Goal: Obtain resource: Download file/media

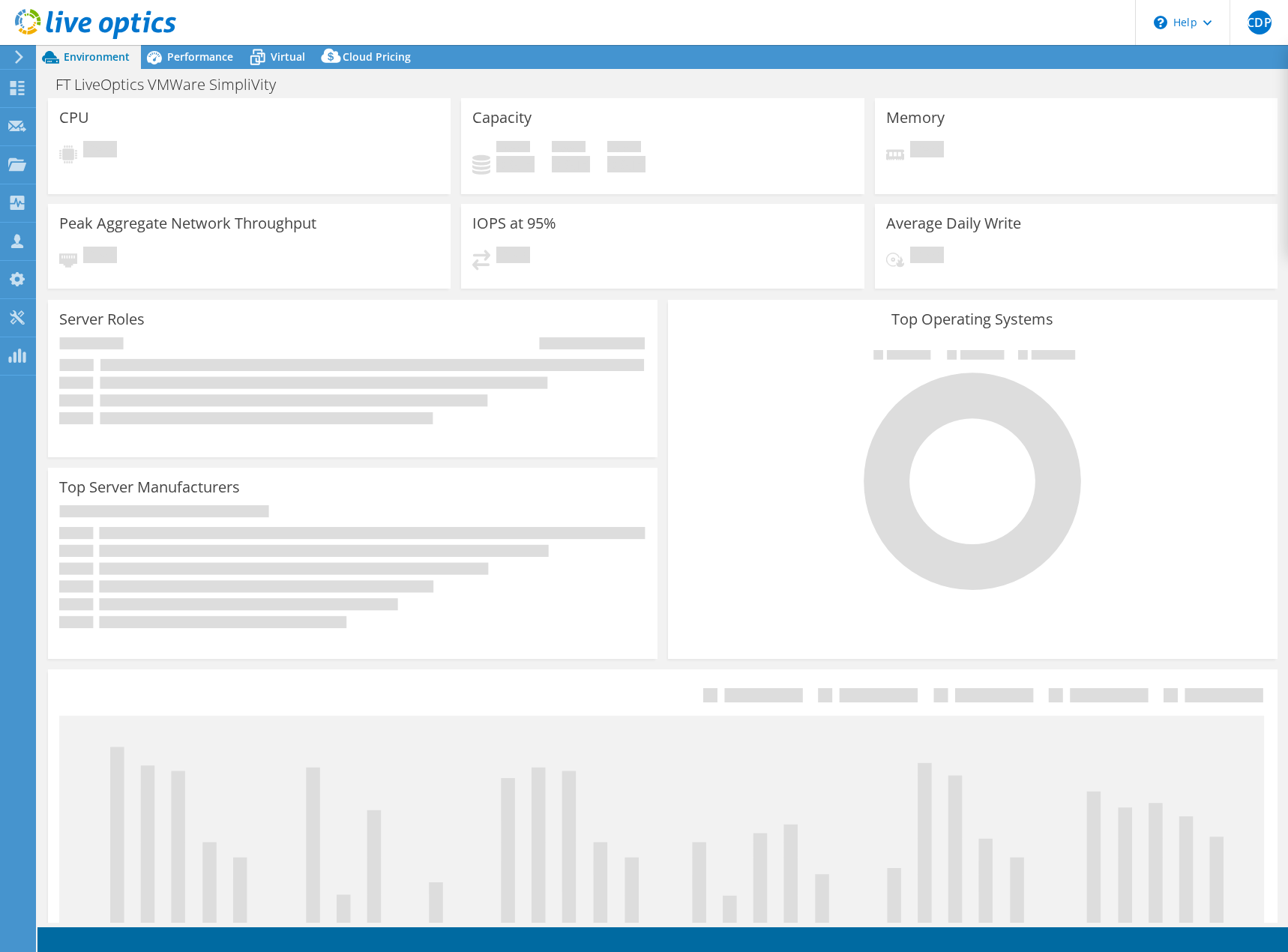
select select "USD"
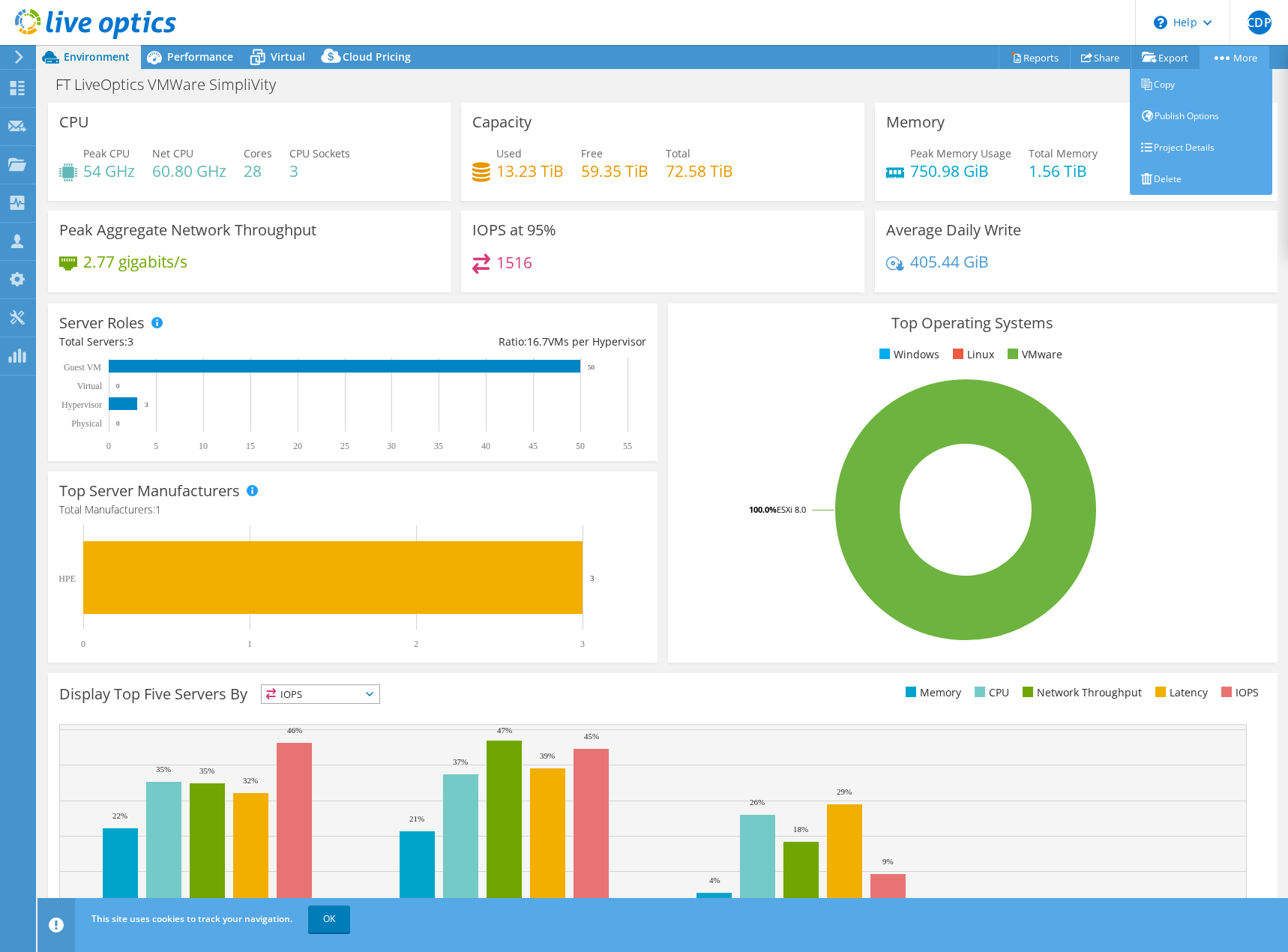
click at [1218, 55] on link "More" at bounding box center [1234, 57] width 70 height 23
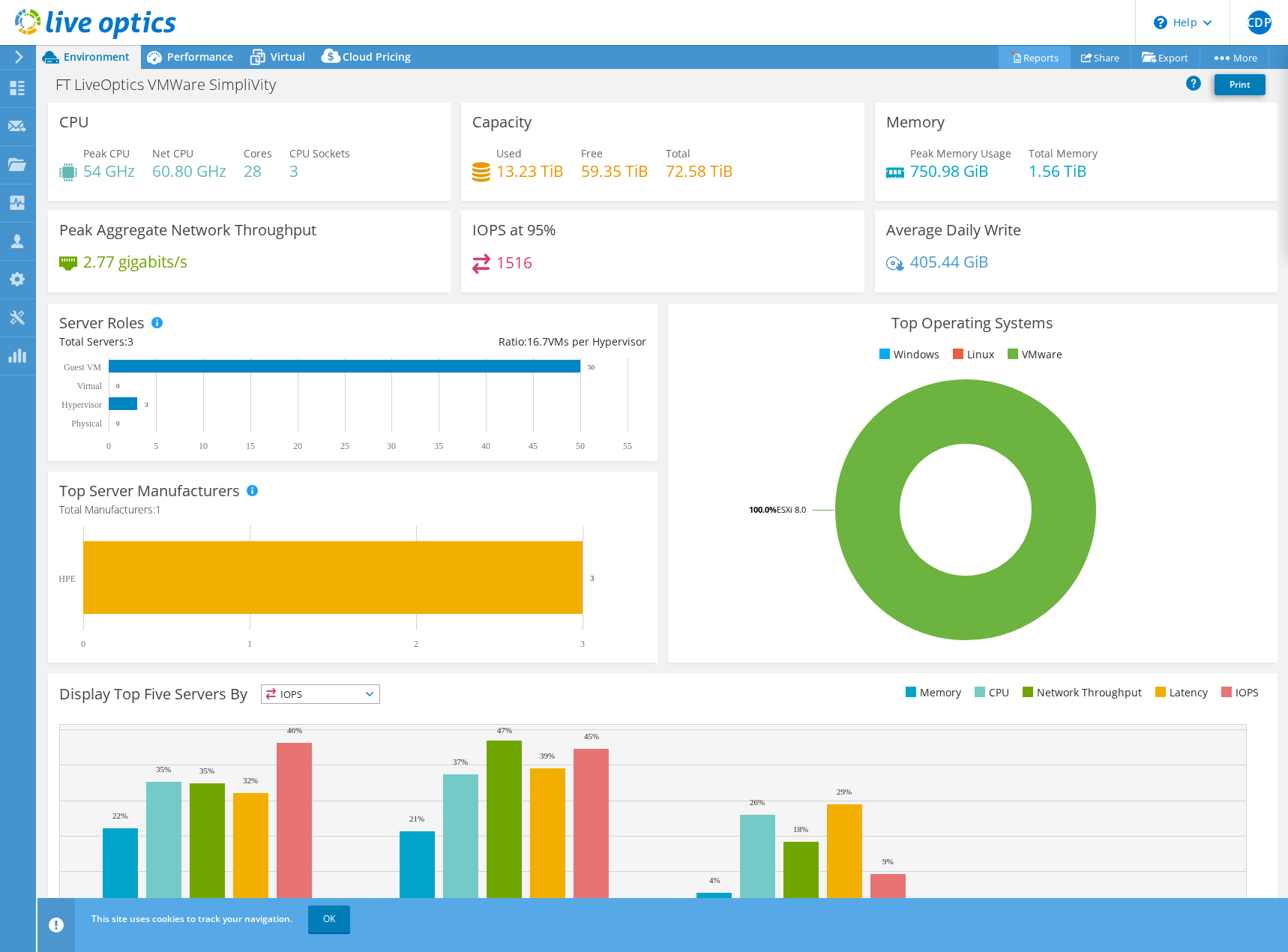
click at [1040, 55] on link "Reports" at bounding box center [1035, 57] width 72 height 23
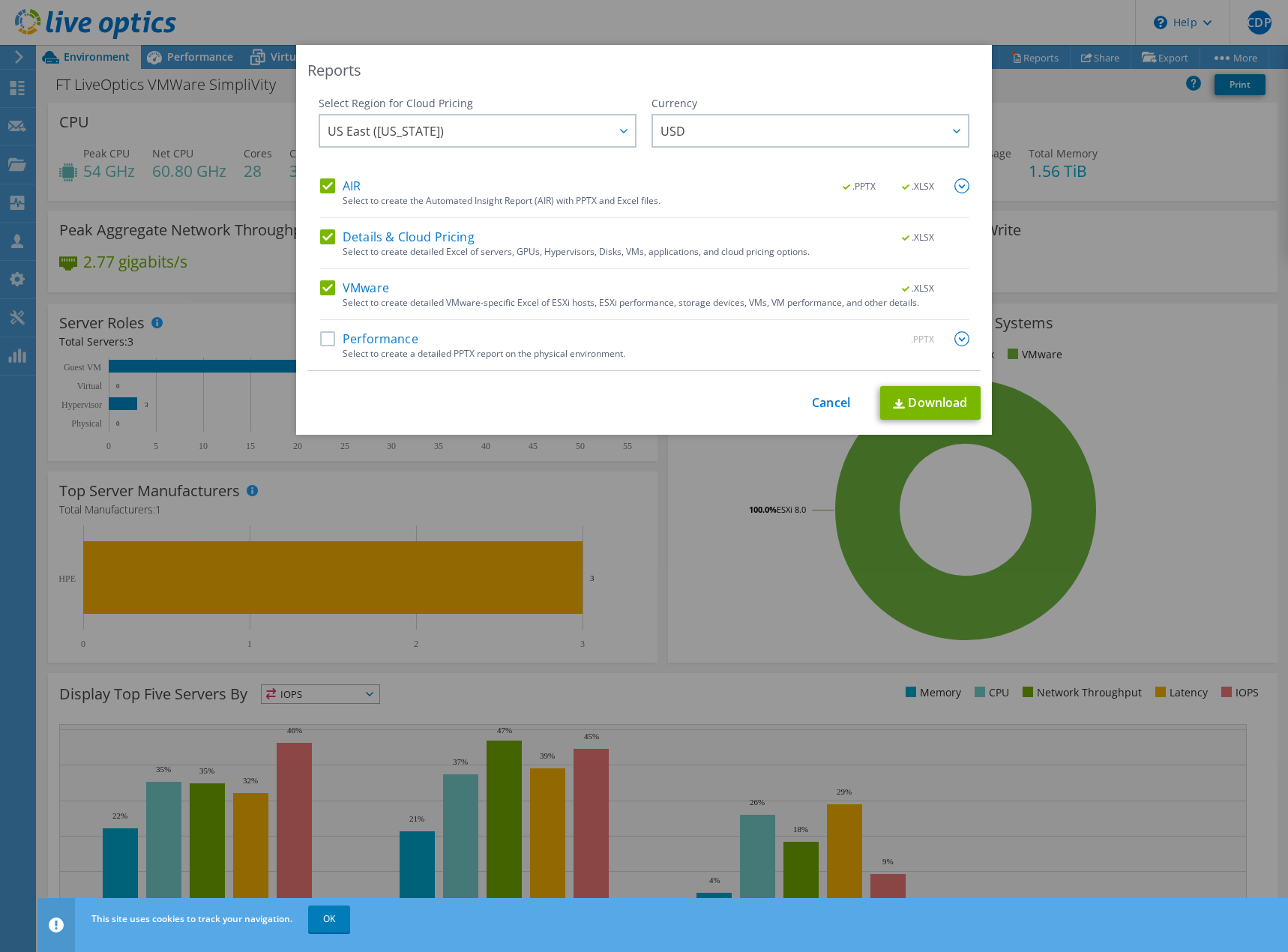
click at [323, 336] on label "Performance" at bounding box center [369, 339] width 99 height 15
click at [0, 0] on input "Performance" at bounding box center [0, 0] width 0 height 0
click at [619, 138] on div at bounding box center [622, 131] width 24 height 31
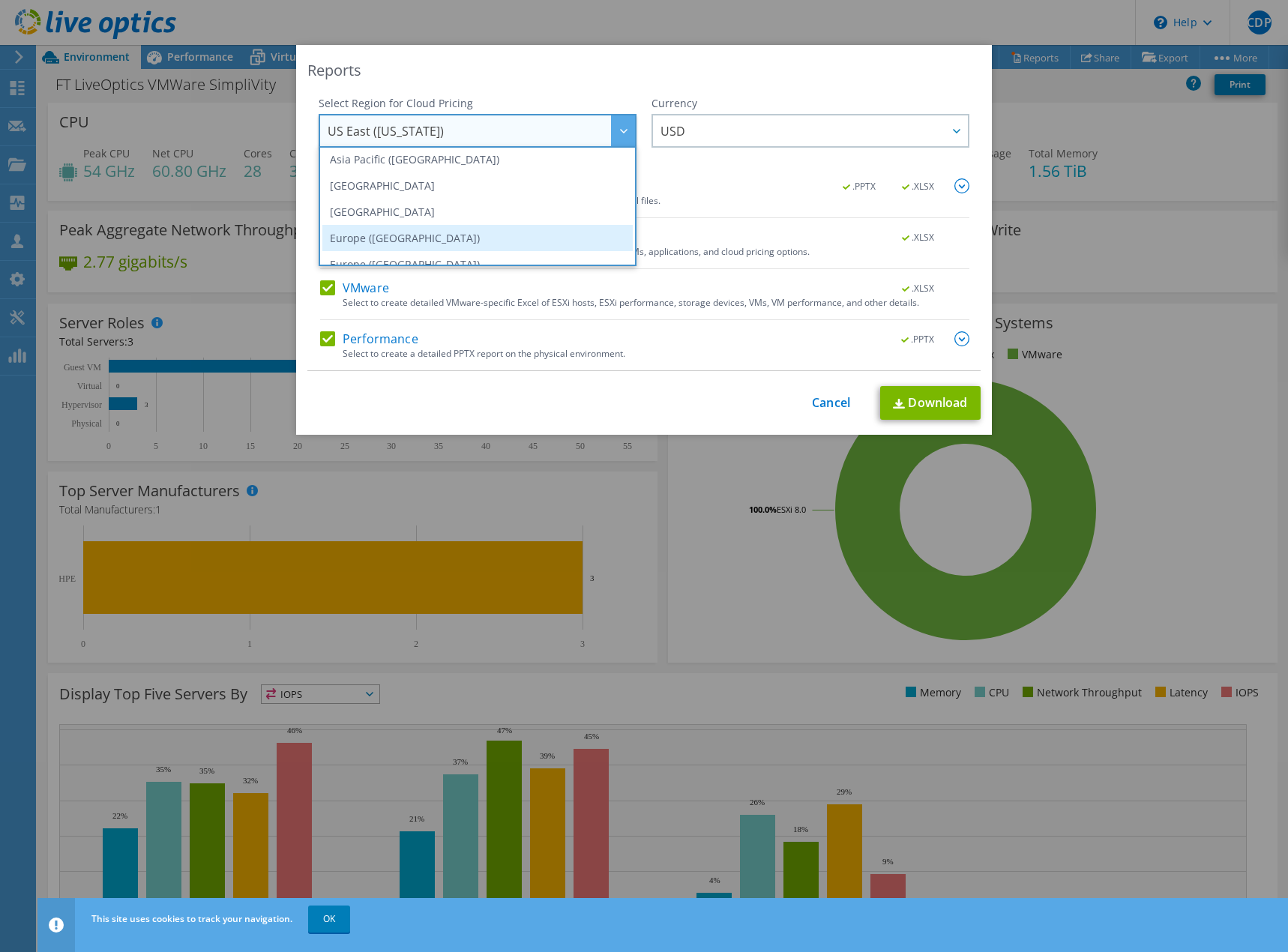
scroll to position [150, 0]
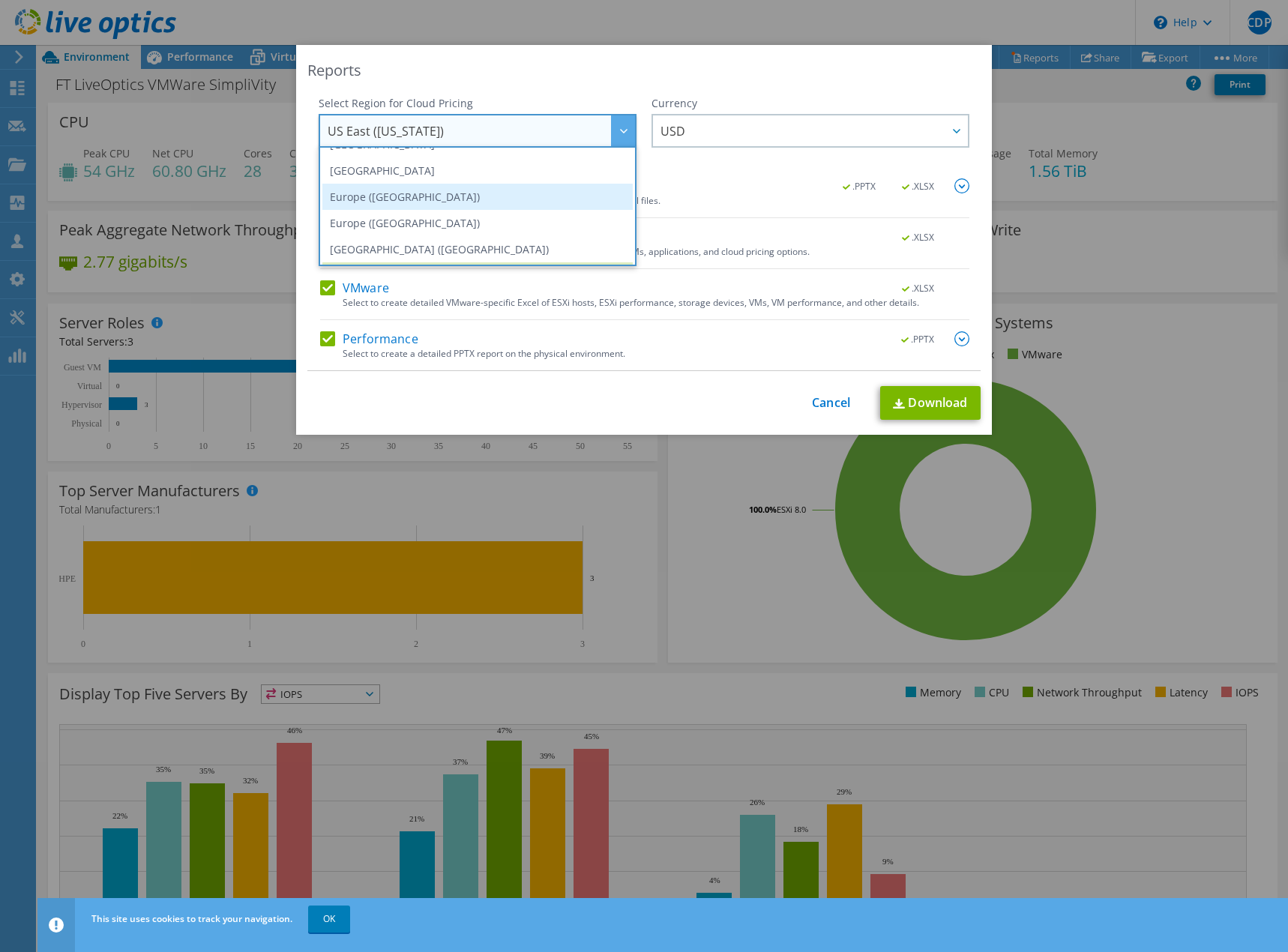
click at [439, 198] on li "Europe ([GEOGRAPHIC_DATA])" at bounding box center [477, 197] width 310 height 27
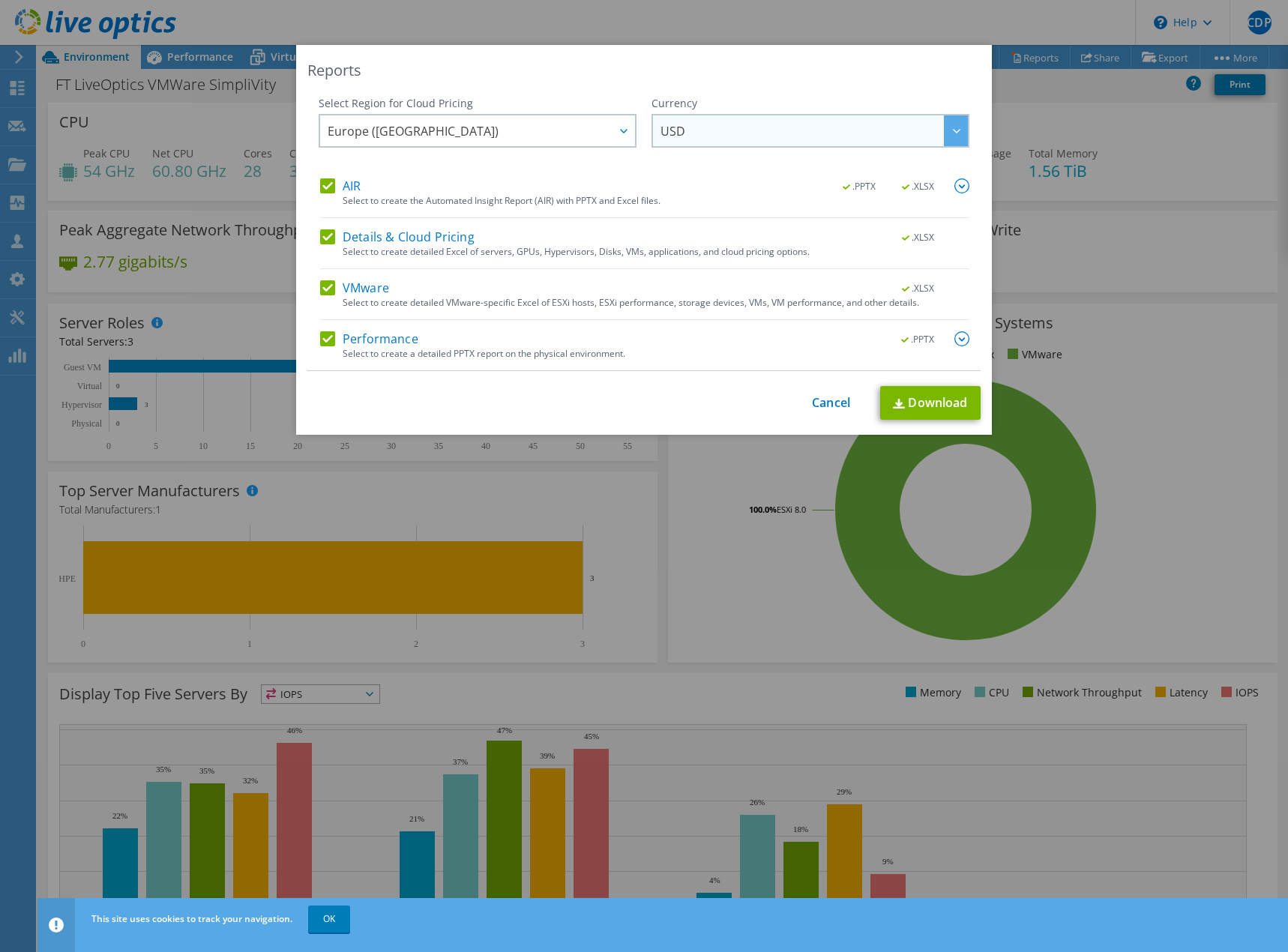
click at [709, 138] on span "USD" at bounding box center [814, 131] width 307 height 31
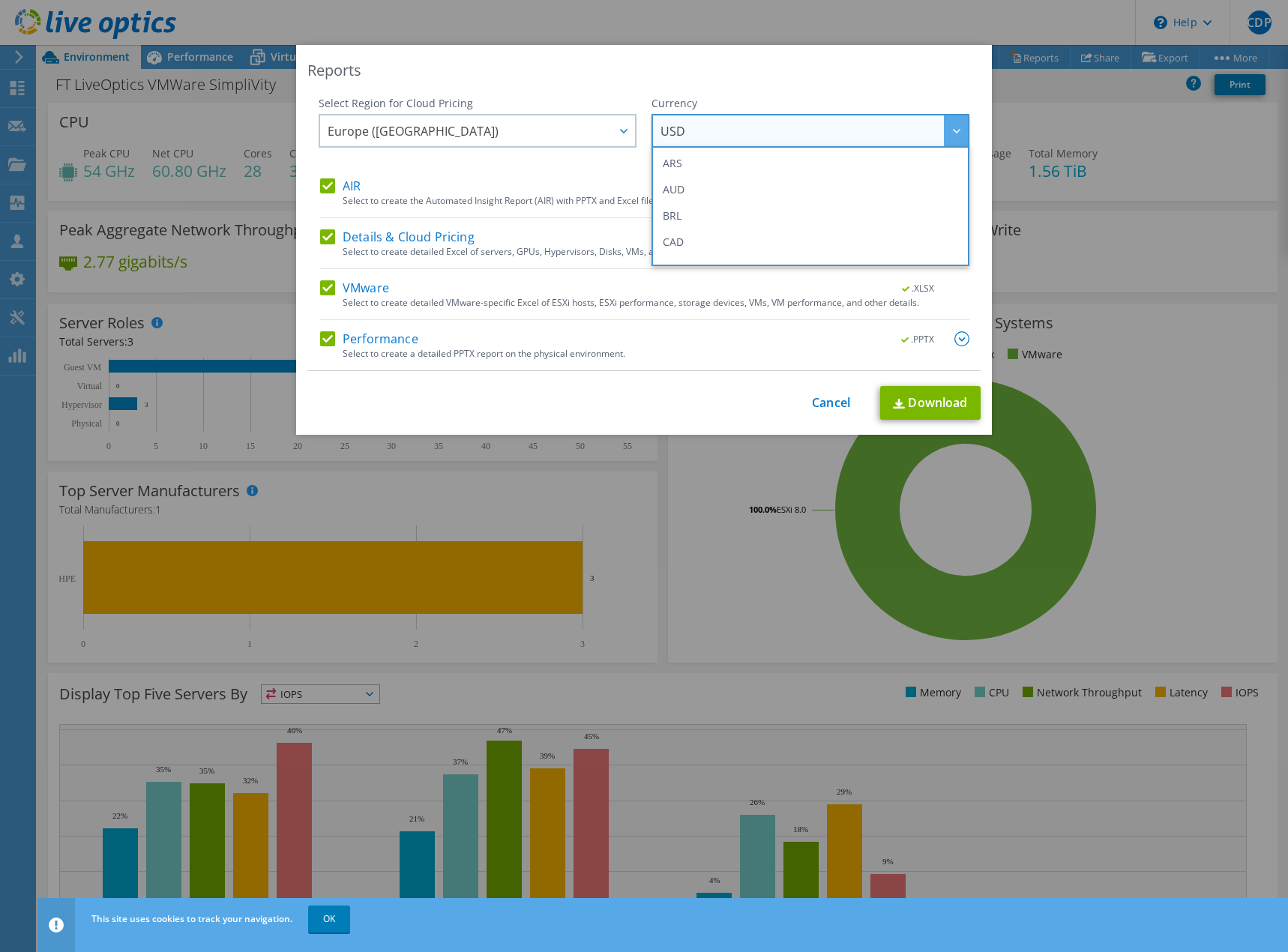
click at [709, 135] on span "USD" at bounding box center [814, 131] width 307 height 31
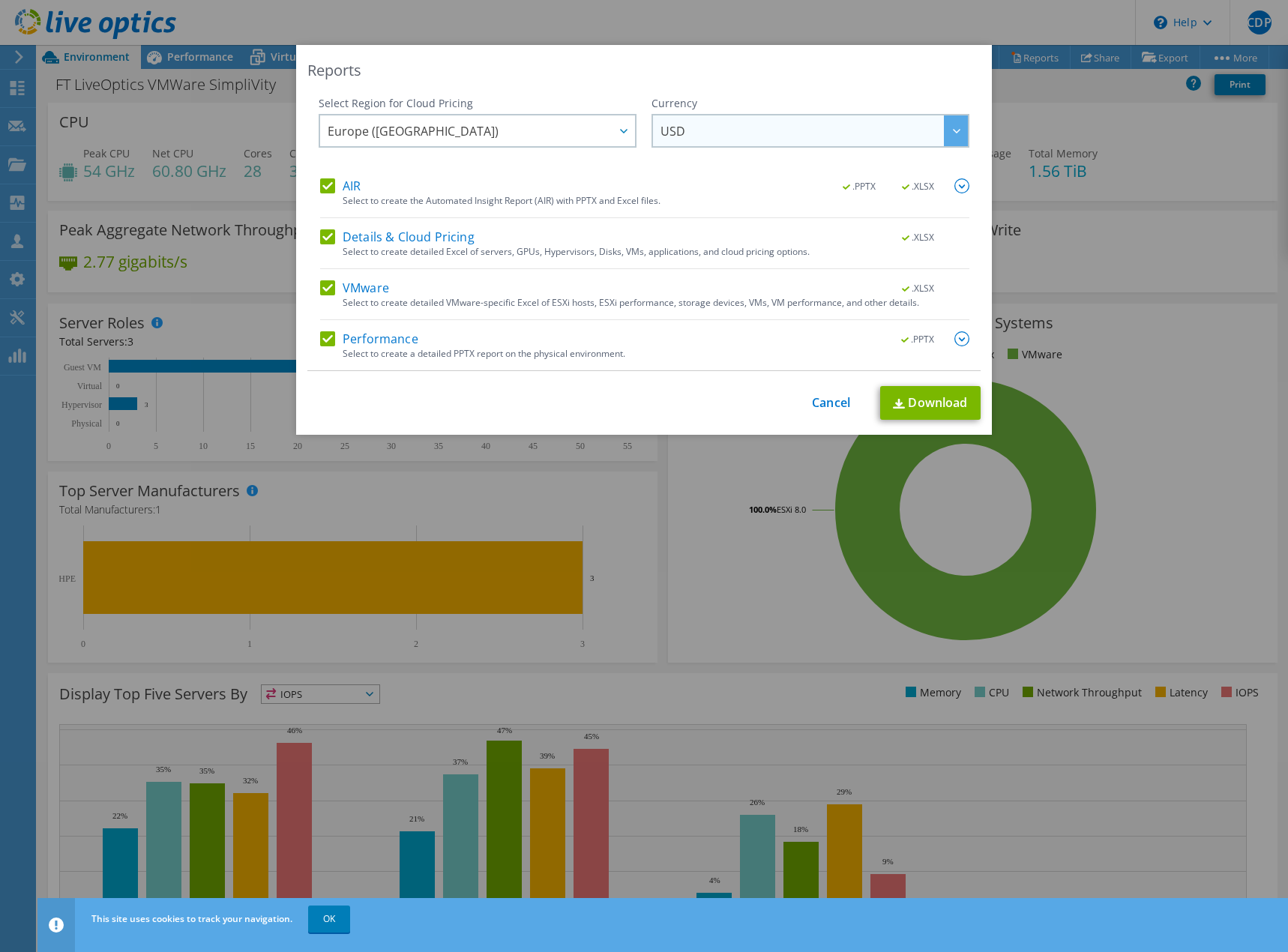
click at [709, 135] on span "USD" at bounding box center [814, 131] width 307 height 31
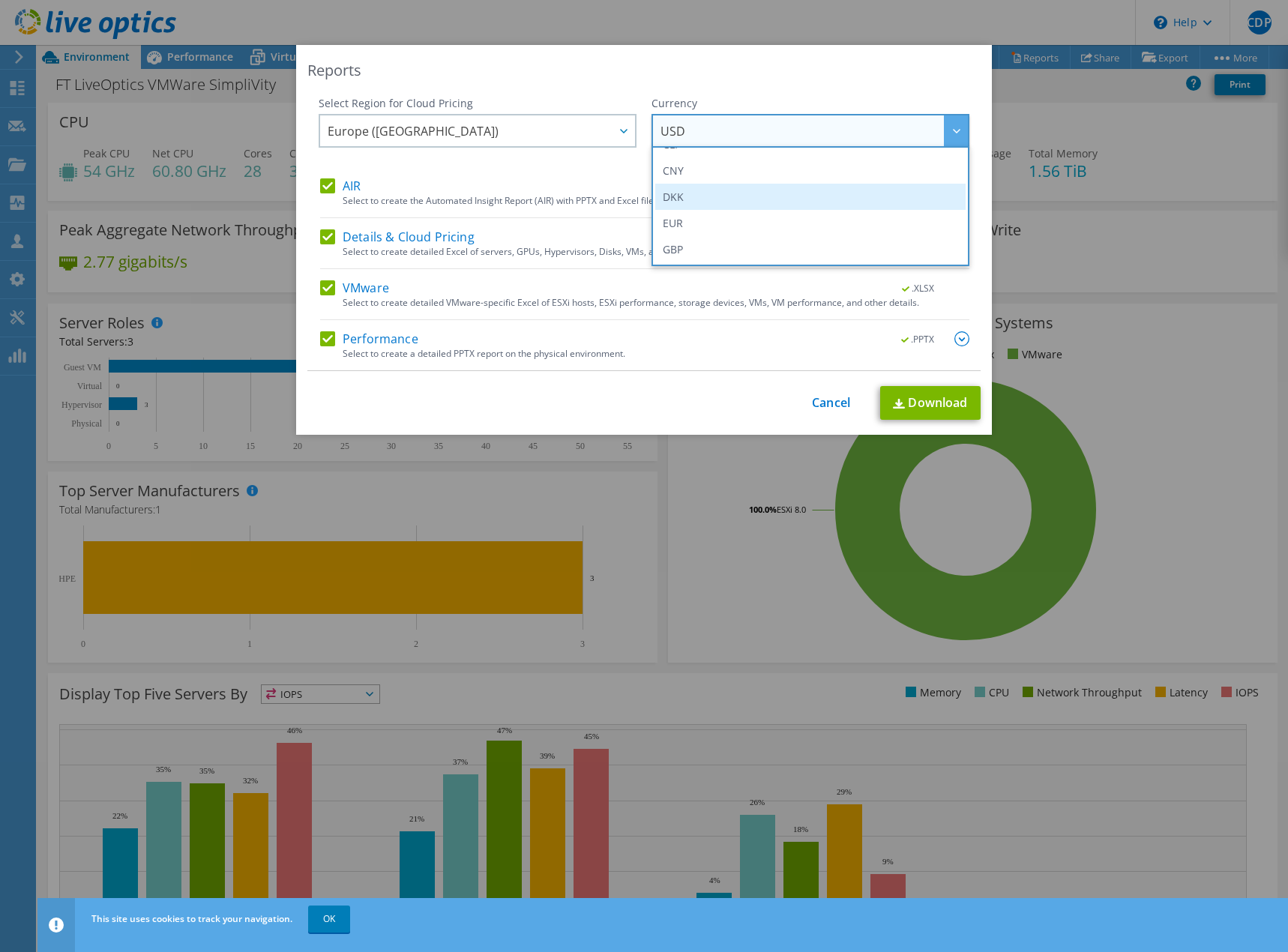
click at [730, 191] on li "DKK" at bounding box center [810, 197] width 310 height 27
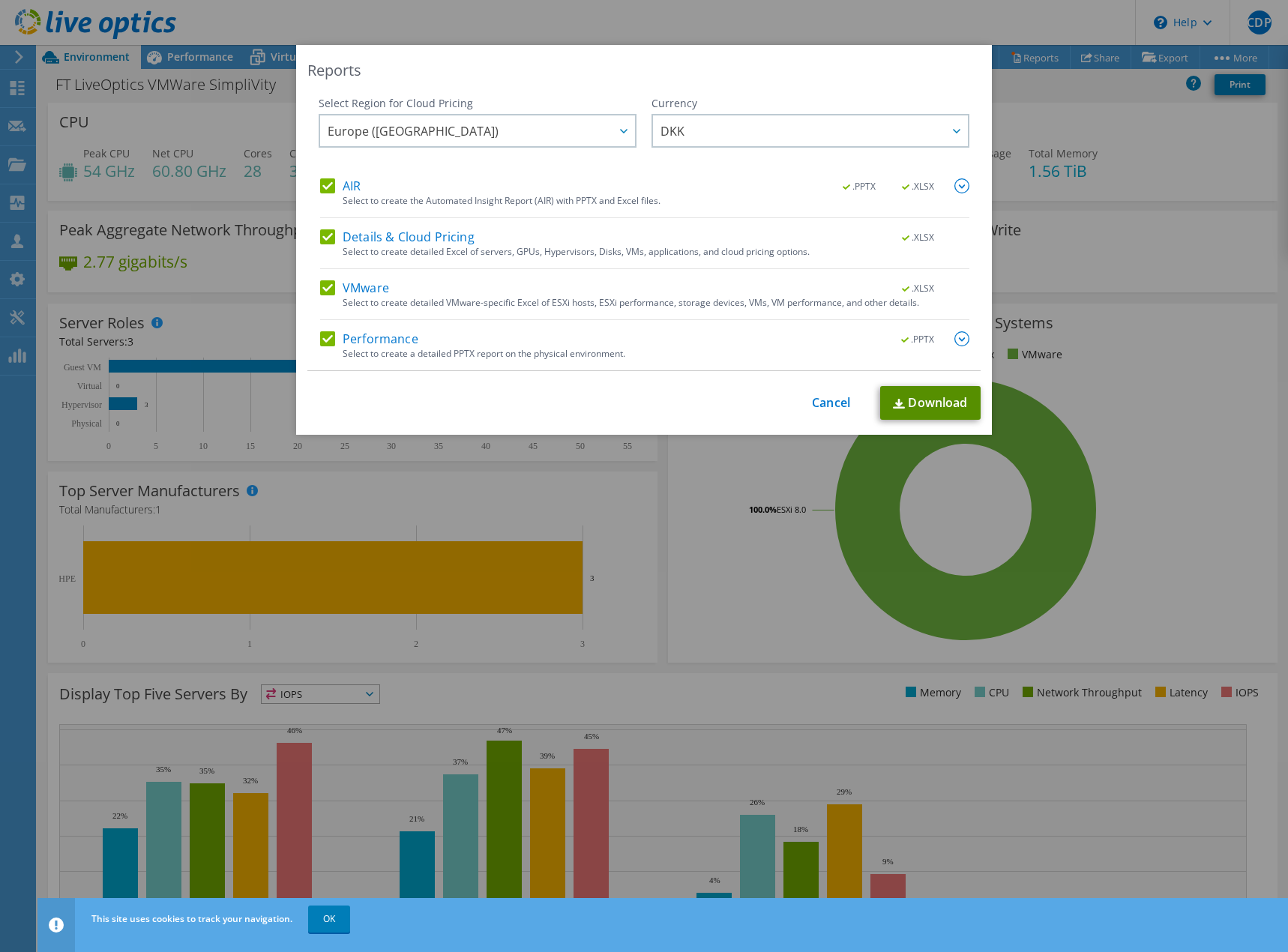
click at [910, 393] on link "Download" at bounding box center [930, 403] width 100 height 34
